Goal: Task Accomplishment & Management: Complete application form

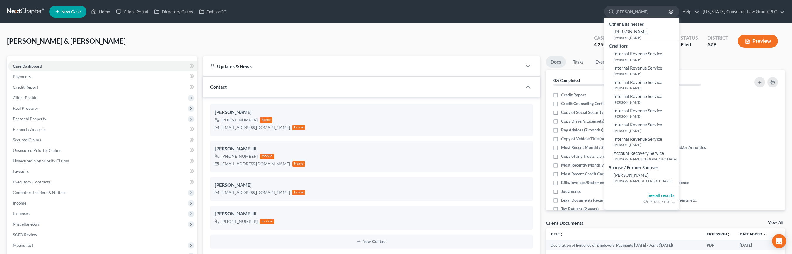
select select "6"
click at [640, 14] on input "[PERSON_NAME]" at bounding box center [643, 11] width 54 height 11
click at [639, 14] on input "[PERSON_NAME]" at bounding box center [643, 11] width 54 height 11
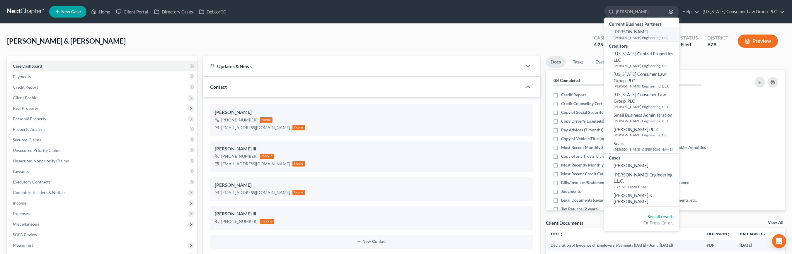
type input "[PERSON_NAME]"
click at [631, 34] on span "[PERSON_NAME]" at bounding box center [631, 31] width 35 height 5
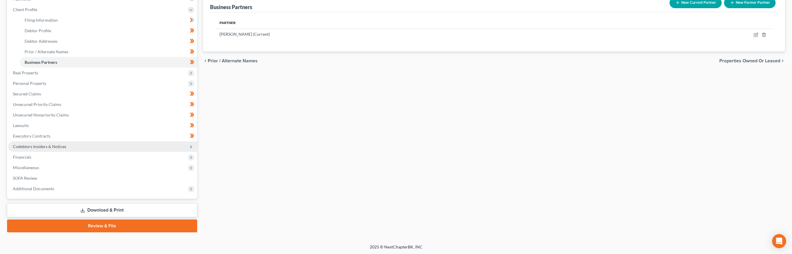
scroll to position [78, 0]
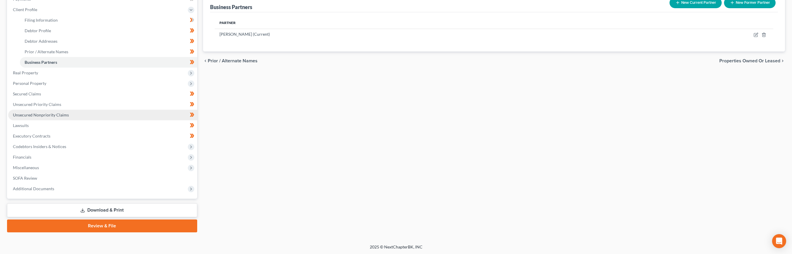
click at [38, 117] on link "Unsecured Nonpriority Claims" at bounding box center [102, 115] width 189 height 11
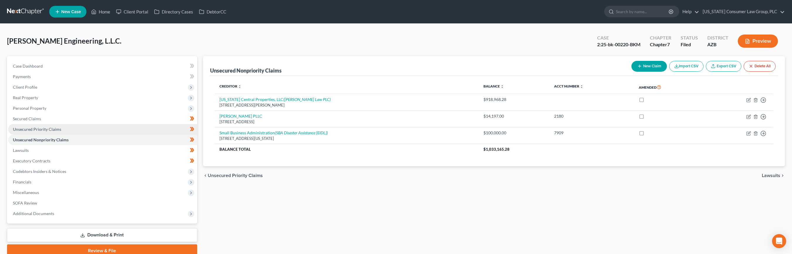
click at [52, 130] on span "Unsecured Priority Claims" at bounding box center [37, 129] width 48 height 5
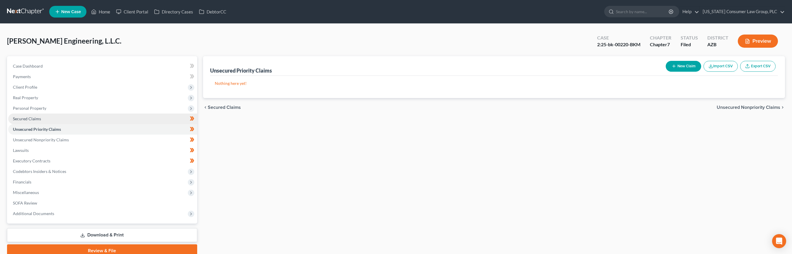
click at [44, 119] on link "Secured Claims" at bounding box center [102, 119] width 189 height 11
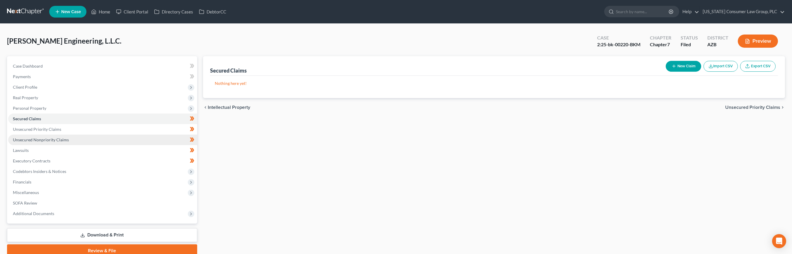
click at [45, 140] on span "Unsecured Nonpriority Claims" at bounding box center [41, 139] width 56 height 5
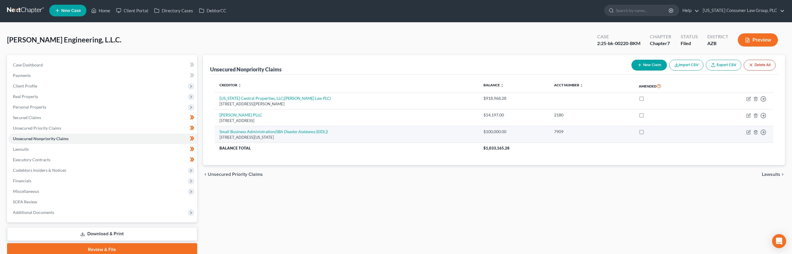
scroll to position [2, 0]
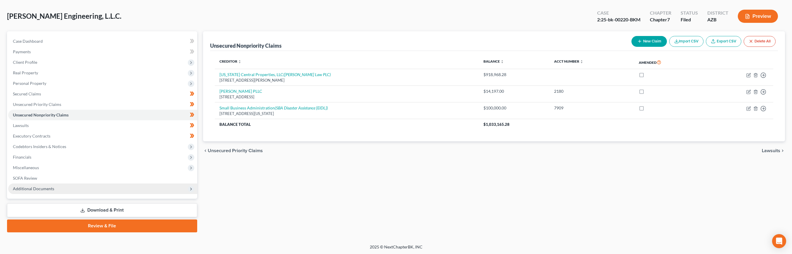
click at [25, 186] on span "Additional Documents" at bounding box center [102, 189] width 189 height 11
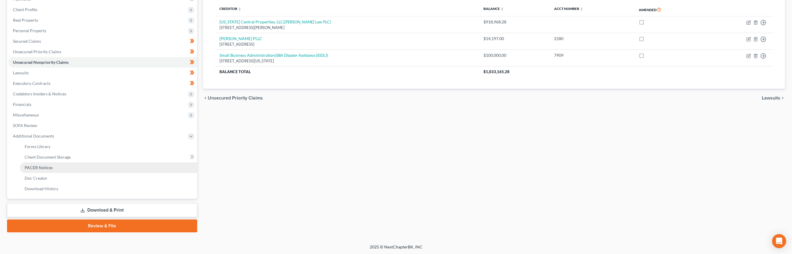
click at [48, 169] on span "PACER Notices" at bounding box center [39, 167] width 28 height 5
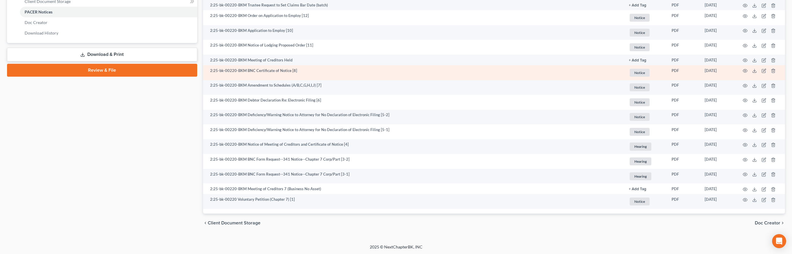
scroll to position [234, 0]
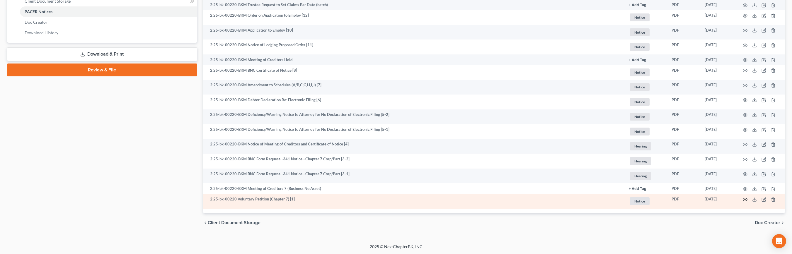
click at [745, 200] on circle "button" at bounding box center [745, 199] width 1 height 1
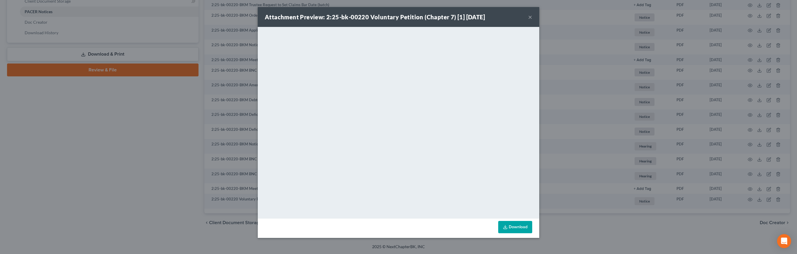
click at [530, 19] on button "×" at bounding box center [530, 16] width 4 height 7
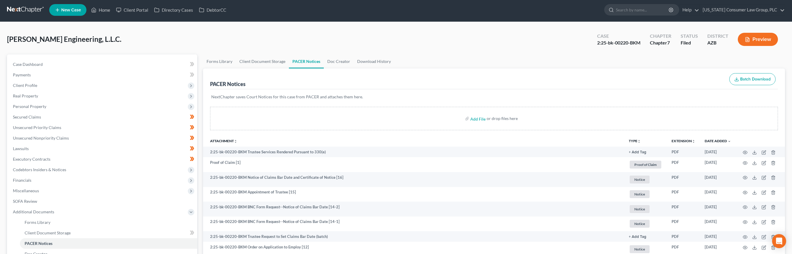
scroll to position [0, 0]
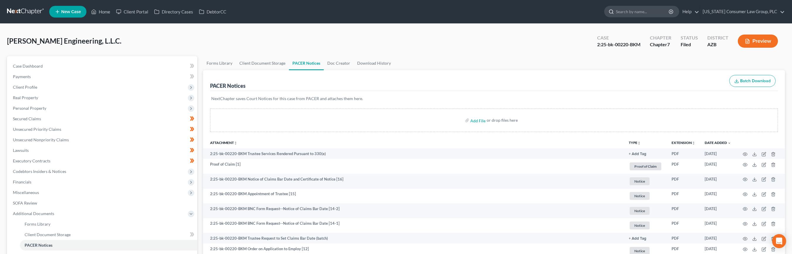
click at [636, 10] on input "search" at bounding box center [643, 11] width 54 height 11
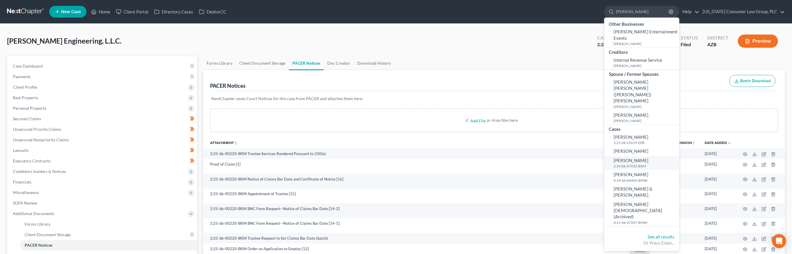
type input "[PERSON_NAME]"
drag, startPoint x: 638, startPoint y: 144, endPoint x: 608, endPoint y: 145, distance: 29.9
click at [638, 158] on span "[PERSON_NAME]" at bounding box center [631, 160] width 35 height 5
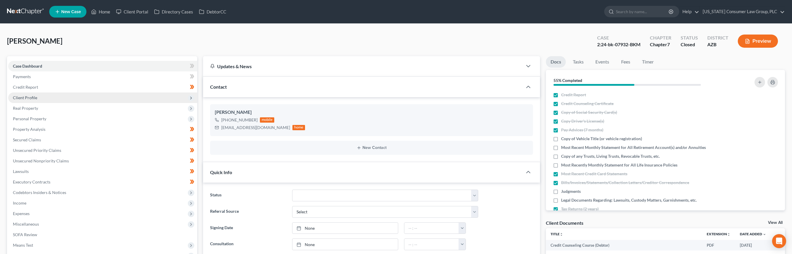
click at [29, 97] on span "Client Profile" at bounding box center [25, 97] width 24 height 5
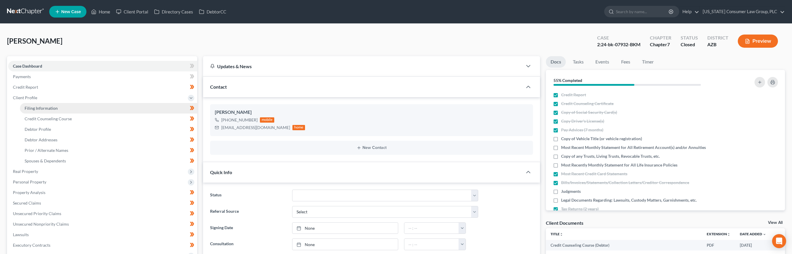
click at [31, 107] on span "Filing Information" at bounding box center [41, 108] width 33 height 5
select select "1"
select select "0"
select select "4"
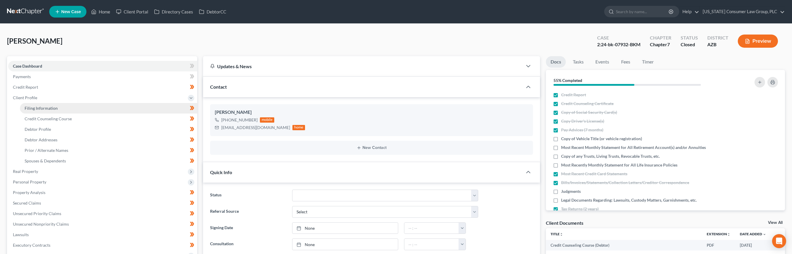
select select "0"
select select "3"
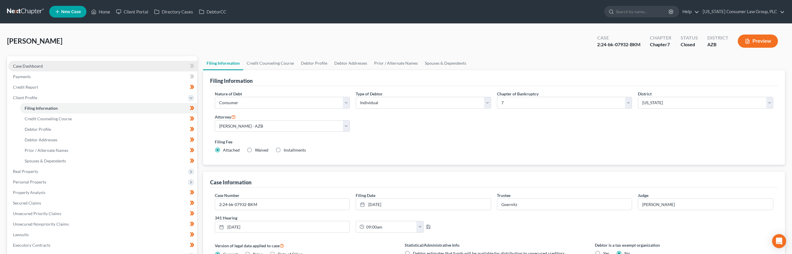
click at [48, 67] on link "Case Dashboard" at bounding box center [102, 66] width 189 height 11
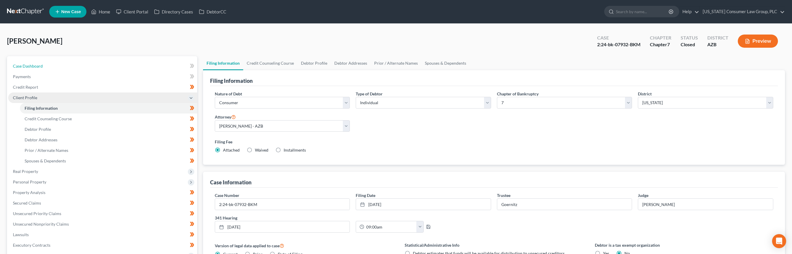
select select "2"
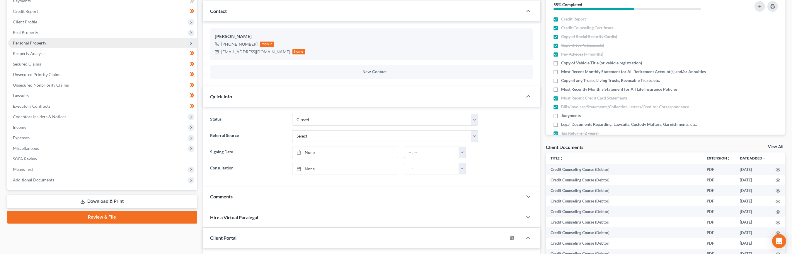
scroll to position [90, 0]
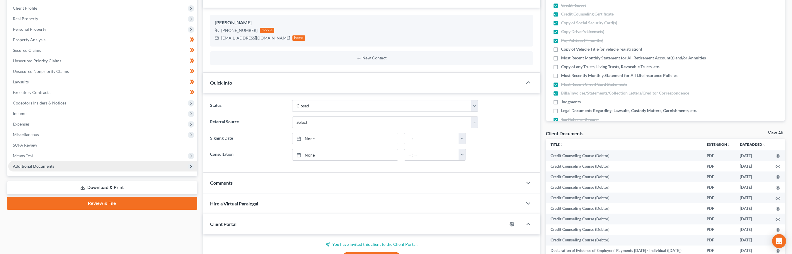
click at [43, 166] on span "Additional Documents" at bounding box center [33, 166] width 41 height 5
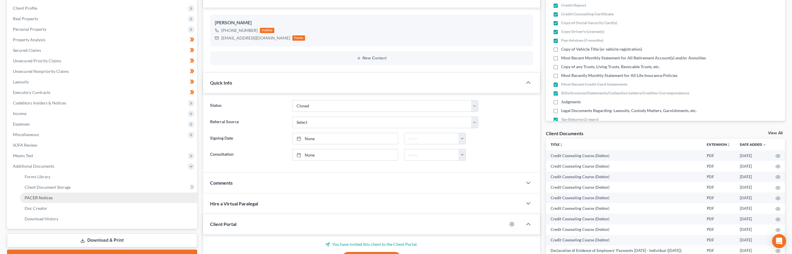
drag, startPoint x: 38, startPoint y: 196, endPoint x: 50, endPoint y: 193, distance: 12.4
click at [38, 196] on span "PACER Notices" at bounding box center [39, 198] width 28 height 5
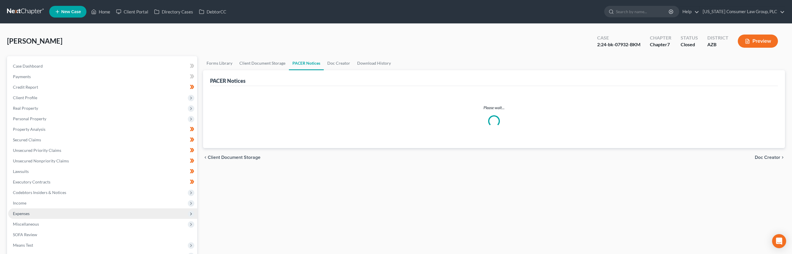
click at [28, 215] on span "Expenses" at bounding box center [21, 213] width 17 height 5
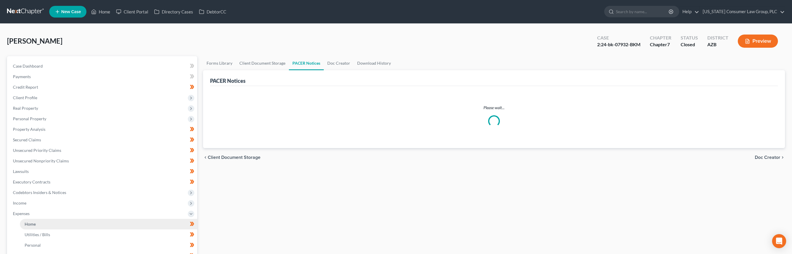
click at [40, 222] on link "Home" at bounding box center [108, 224] width 177 height 11
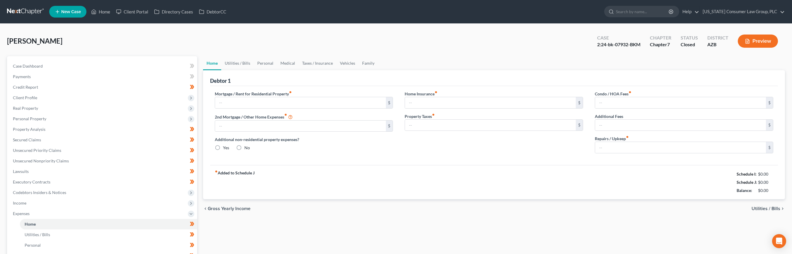
type input "0.00"
radio input "true"
type input "0.00"
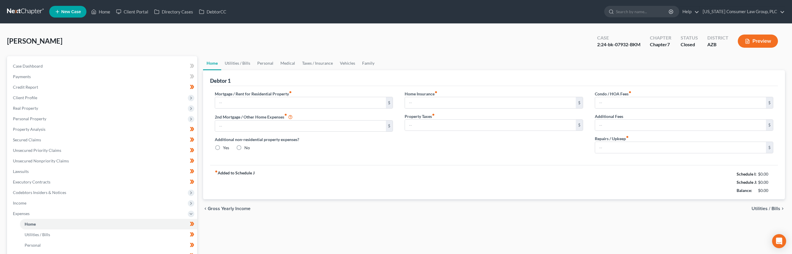
type input "0.00"
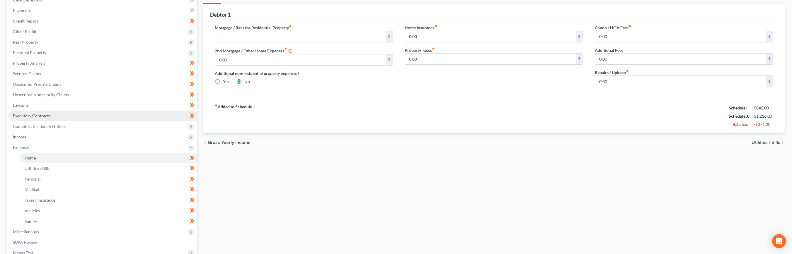
scroll to position [69, 0]
click at [33, 113] on span "Executory Contracts" at bounding box center [32, 113] width 38 height 5
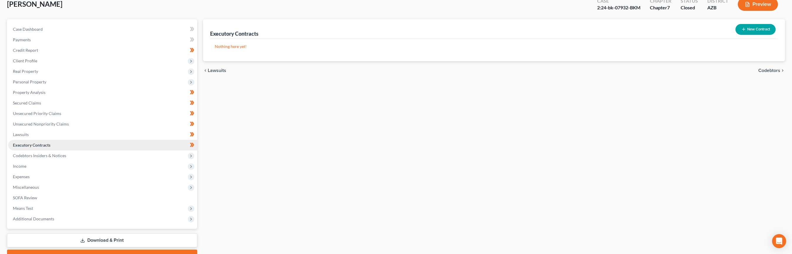
scroll to position [67, 0]
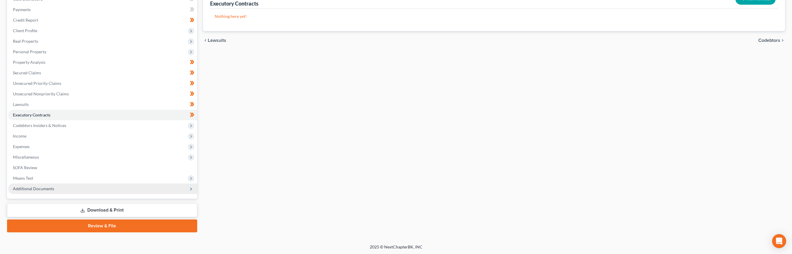
drag, startPoint x: 17, startPoint y: 188, endPoint x: 20, endPoint y: 193, distance: 5.7
click at [17, 188] on span "Additional Documents" at bounding box center [33, 188] width 41 height 5
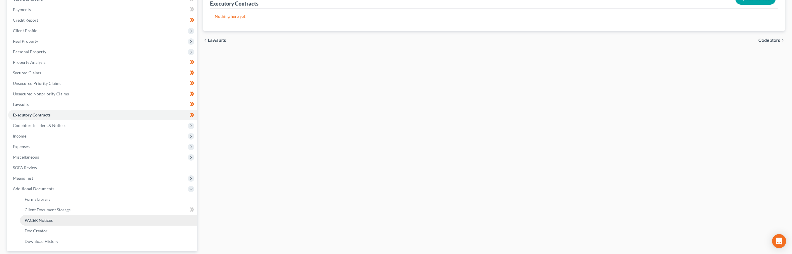
click at [30, 219] on span "PACER Notices" at bounding box center [39, 220] width 28 height 5
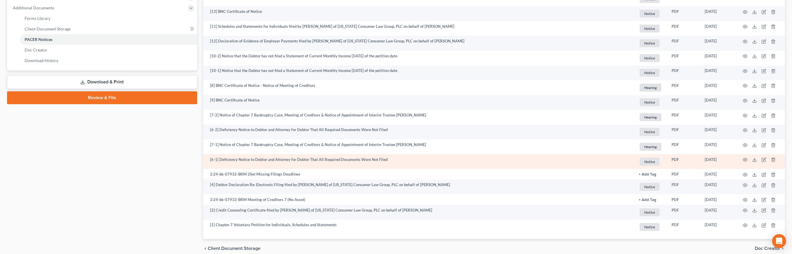
scroll to position [274, 0]
